Goal: Task Accomplishment & Management: Manage account settings

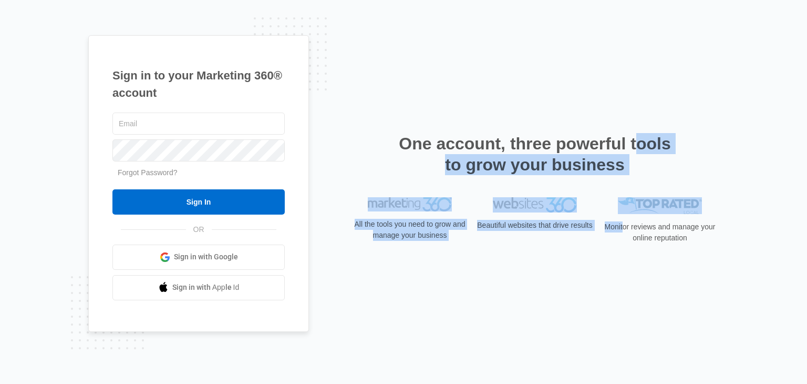
drag, startPoint x: 355, startPoint y: 131, endPoint x: 627, endPoint y: 222, distance: 286.0
click at [627, 222] on div "Sign in to your Marketing 360® account Forgot Password? Sign In OR" at bounding box center [403, 191] width 631 height 313
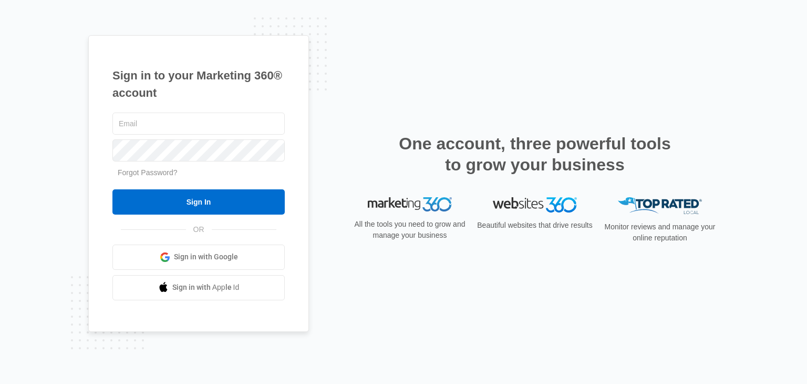
click at [705, 236] on p "Monitor reviews and manage your online reputation" at bounding box center [660, 232] width 118 height 22
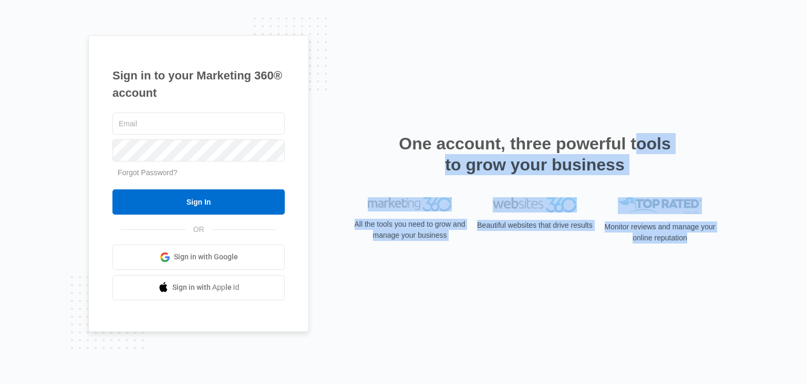
drag, startPoint x: 693, startPoint y: 246, endPoint x: 341, endPoint y: 145, distance: 367.0
click at [341, 145] on div "Sign in to your Marketing 360® account Forgot Password? Sign In OR" at bounding box center [403, 191] width 631 height 313
click at [376, 135] on div "One account, three powerful tools to grow your business" at bounding box center [535, 165] width 368 height 64
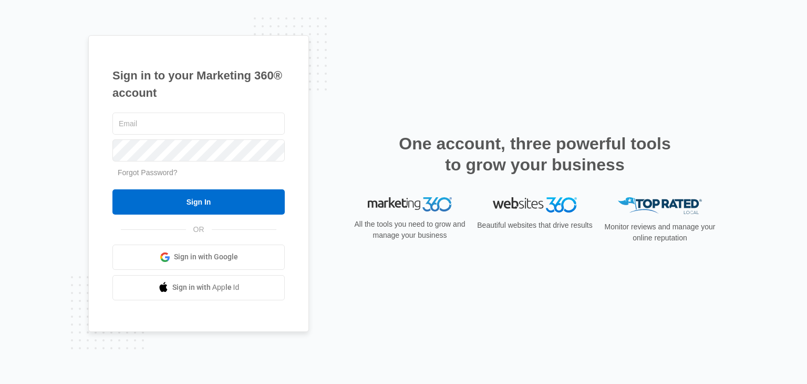
click at [401, 138] on h2 "One account, three powerful tools to grow your business" at bounding box center [535, 154] width 279 height 42
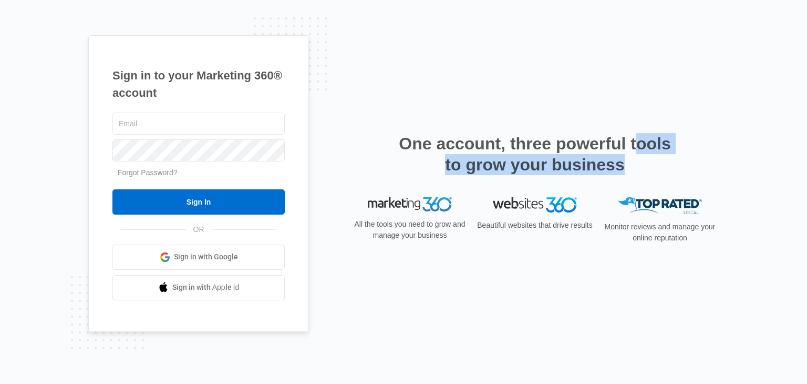
click at [401, 138] on h2 "One account, three powerful tools to grow your business" at bounding box center [535, 154] width 279 height 42
click at [374, 162] on div "One account, three powerful tools to grow your business" at bounding box center [535, 165] width 368 height 64
